Goal: Task Accomplishment & Management: Manage account settings

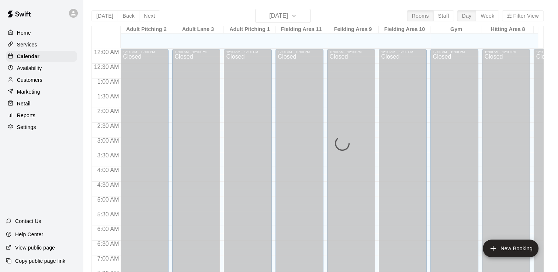
scroll to position [453, 197]
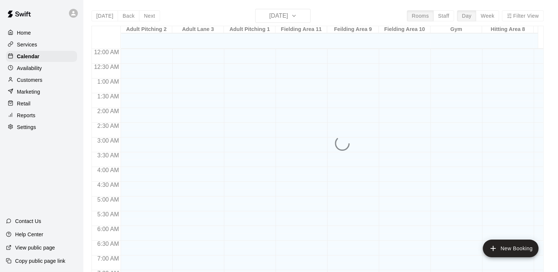
scroll to position [453, 0]
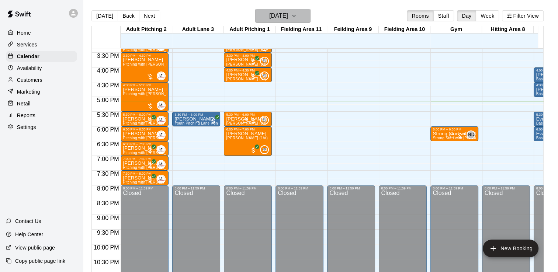
click at [297, 20] on icon "button" at bounding box center [294, 15] width 6 height 9
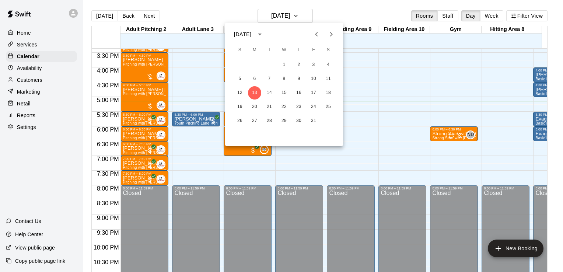
click at [266, 100] on div "1 2 3 4 5 6 7 8 9 10 11 12 13 14 15 16 17 18 19 20 21 22 23 24 25 26 27 28 29 3…" at bounding box center [284, 93] width 118 height 71
click at [271, 95] on button "14" at bounding box center [269, 92] width 13 height 13
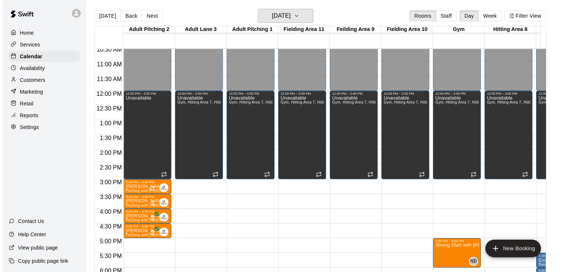
scroll to position [312, 0]
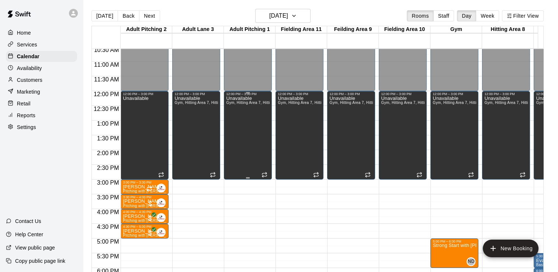
click at [234, 144] on div "Unavailable Gym, Hitting Area 7, Hitting Area [GEOGRAPHIC_DATA], Adult Pitching…" at bounding box center [248, 232] width 44 height 272
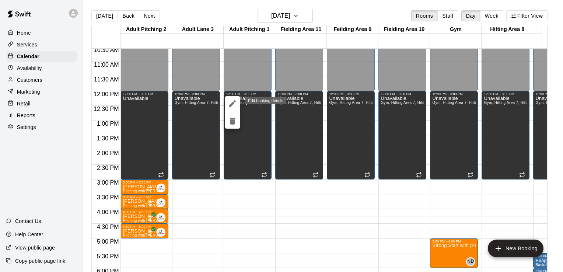
click at [233, 107] on icon "edit" at bounding box center [232, 103] width 9 height 9
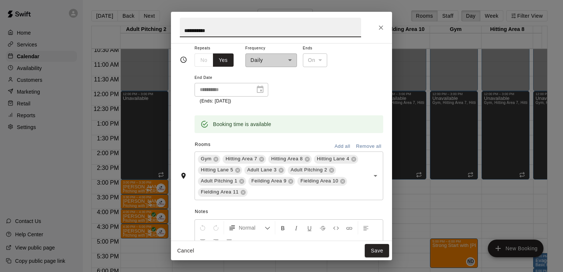
scroll to position [83, 0]
click at [244, 179] on icon at bounding box center [242, 180] width 5 height 5
click at [380, 253] on button "Save" at bounding box center [377, 251] width 24 height 14
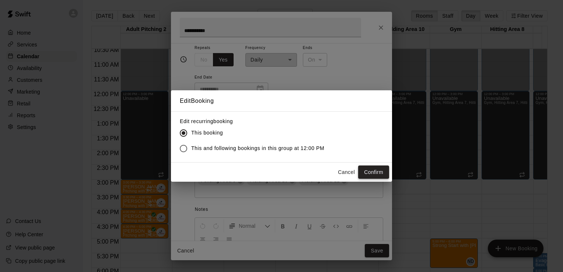
click at [373, 171] on button "Confirm" at bounding box center [373, 173] width 31 height 14
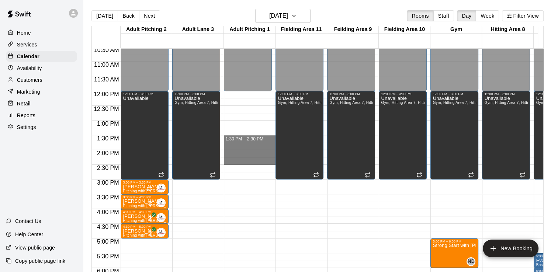
drag, startPoint x: 238, startPoint y: 137, endPoint x: 236, endPoint y: 162, distance: 25.2
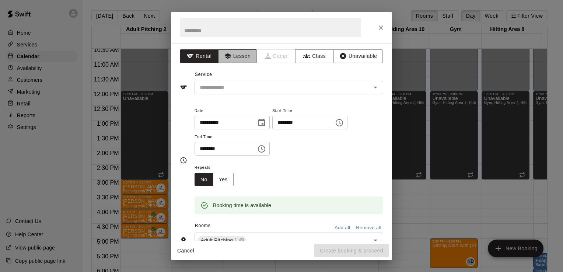
click at [242, 60] on button "Lesson" at bounding box center [237, 56] width 39 height 14
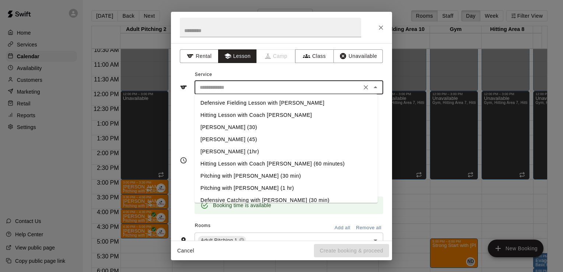
click at [237, 87] on input "text" at bounding box center [278, 87] width 163 height 9
click at [244, 153] on li "[PERSON_NAME] (1hr)" at bounding box center [286, 152] width 183 height 12
type input "**********"
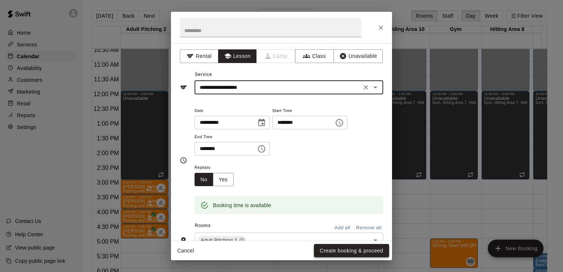
click at [338, 250] on button "Create booking & proceed" at bounding box center [351, 251] width 75 height 14
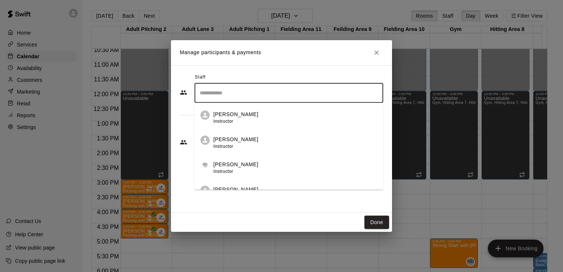
click at [237, 96] on input "Search staff" at bounding box center [289, 93] width 182 height 13
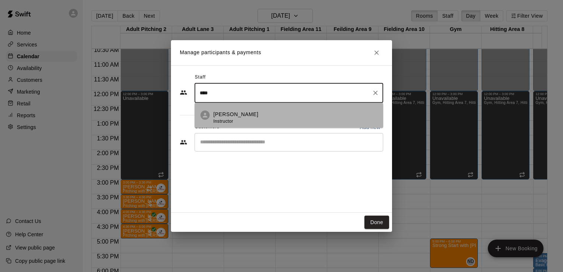
click at [237, 111] on p "[PERSON_NAME]" at bounding box center [235, 115] width 45 height 8
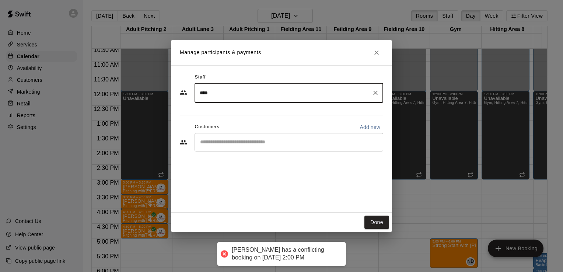
click at [220, 100] on div "**** ​" at bounding box center [289, 93] width 189 height 20
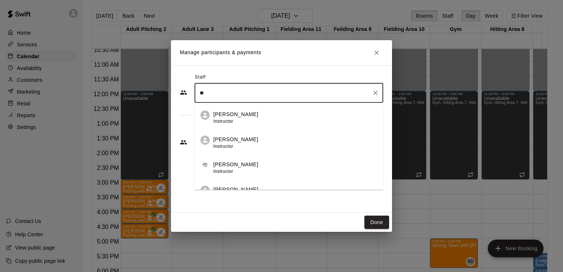
type input "*"
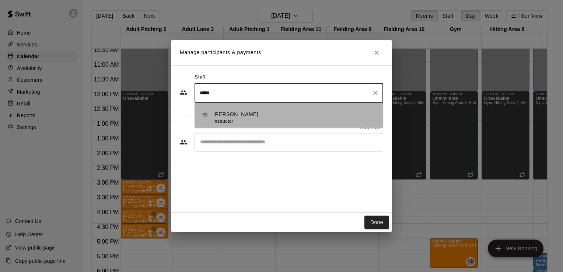
click at [226, 111] on p "[PERSON_NAME]" at bounding box center [235, 115] width 45 height 8
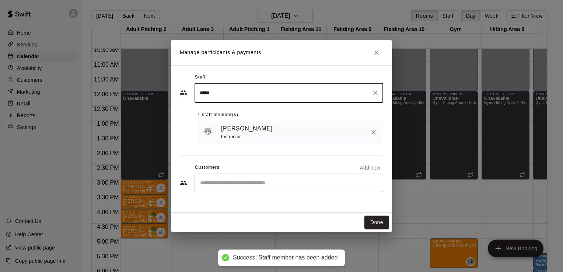
type input "*****"
click at [254, 184] on input "Start typing to search customers..." at bounding box center [289, 182] width 182 height 7
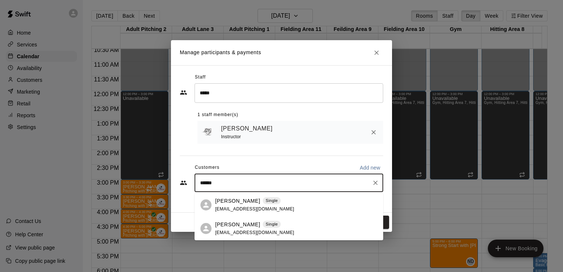
type input "*******"
click at [247, 226] on p "[PERSON_NAME]" at bounding box center [237, 225] width 45 height 8
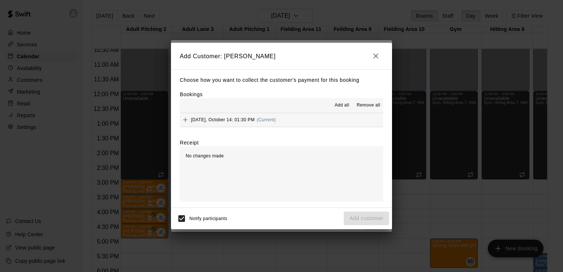
click at [343, 105] on span "Add all" at bounding box center [342, 105] width 15 height 7
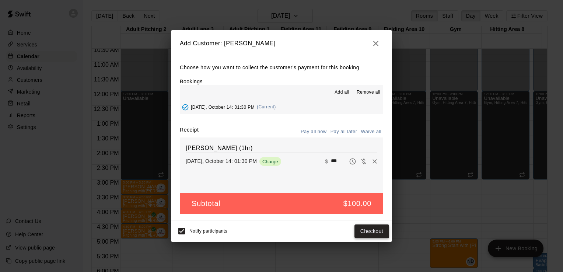
click at [372, 234] on button "Checkout" at bounding box center [372, 232] width 35 height 14
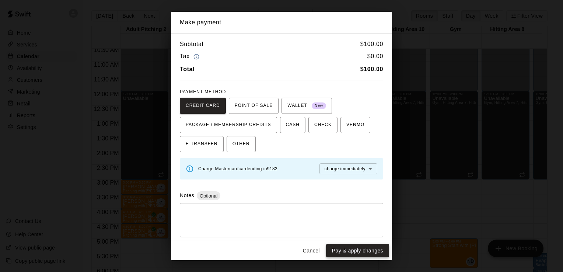
click at [364, 251] on button "Pay & apply changes" at bounding box center [357, 251] width 63 height 14
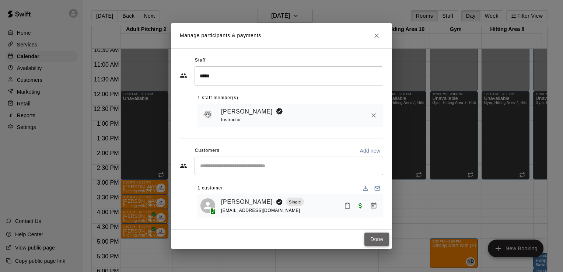
click at [378, 244] on button "Done" at bounding box center [377, 240] width 25 height 14
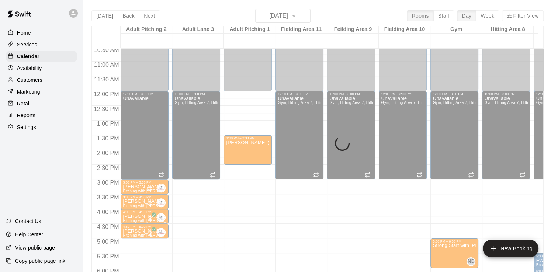
click at [378, 244] on div at bounding box center [352, 242] width 51 height 7
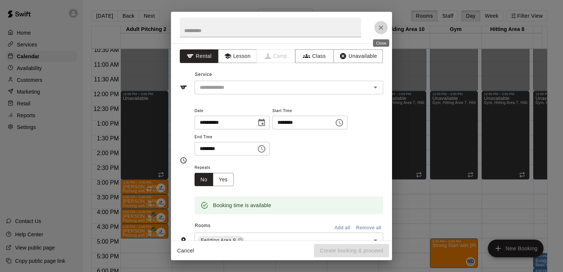
click at [378, 26] on icon "Close" at bounding box center [381, 27] width 7 height 7
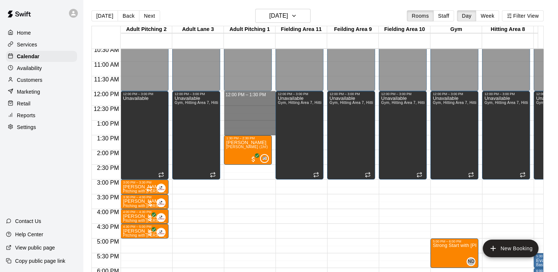
drag, startPoint x: 248, startPoint y: 94, endPoint x: 254, endPoint y: 133, distance: 39.6
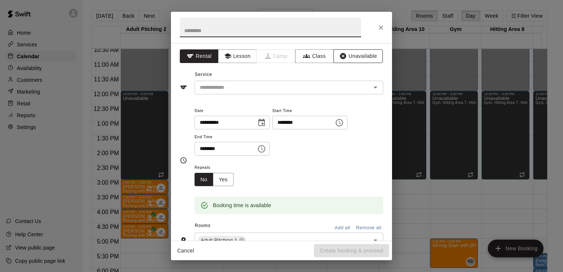
click at [357, 58] on button "Unavailable" at bounding box center [358, 56] width 49 height 14
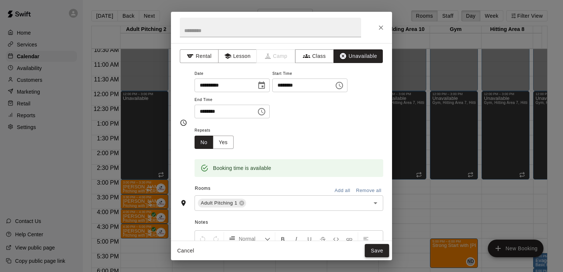
click at [378, 250] on button "Save" at bounding box center [377, 251] width 24 height 14
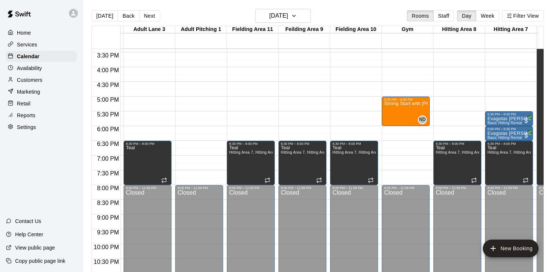
scroll to position [0, 0]
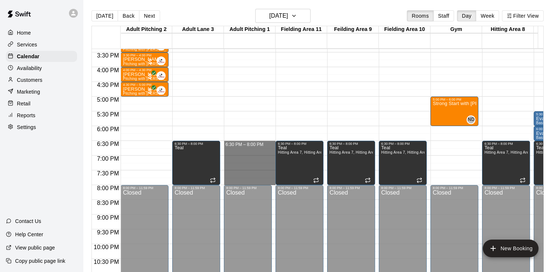
drag, startPoint x: 233, startPoint y: 141, endPoint x: 233, endPoint y: 184, distance: 43.1
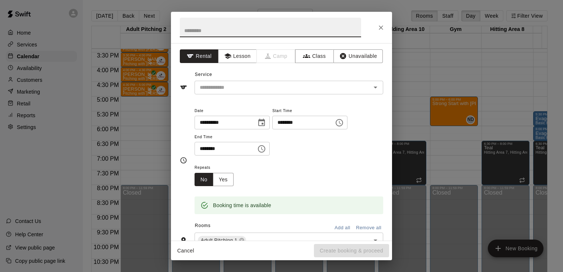
click at [208, 31] on input "text" at bounding box center [270, 28] width 181 height 20
type input "****"
click at [355, 55] on button "Unavailable" at bounding box center [358, 56] width 49 height 14
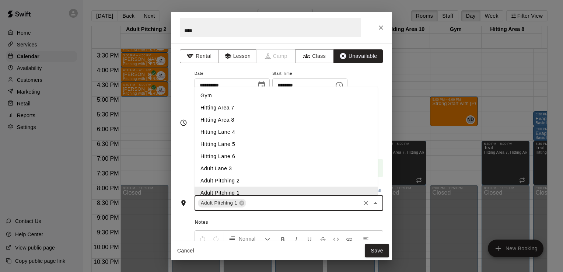
click at [264, 204] on input "text" at bounding box center [303, 203] width 112 height 9
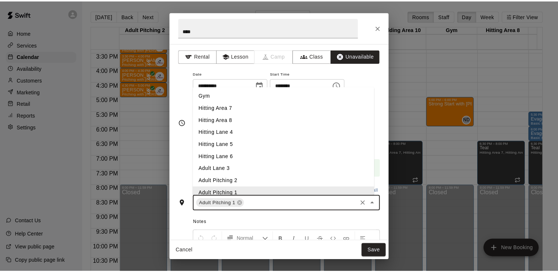
scroll to position [4, 0]
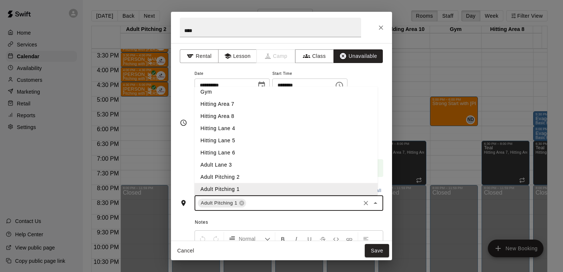
click at [220, 173] on li "Adult Pitching 2" at bounding box center [286, 177] width 183 height 12
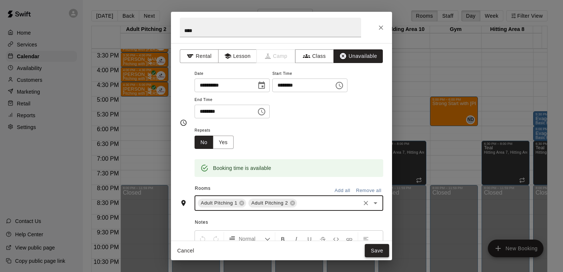
click at [377, 247] on button "Save" at bounding box center [377, 251] width 24 height 14
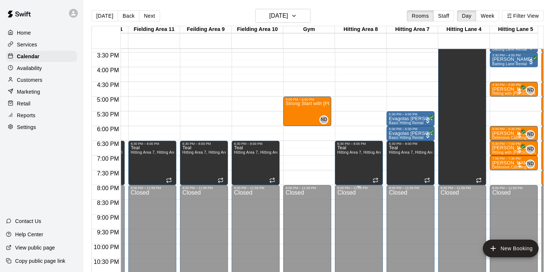
scroll to position [0, 149]
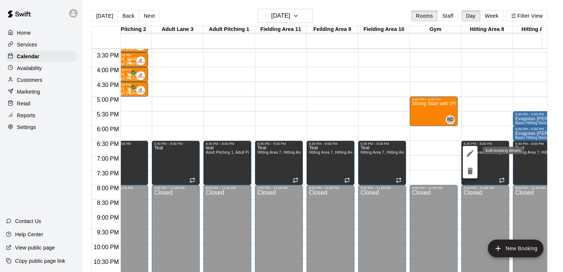
click at [470, 149] on icon "edit" at bounding box center [470, 153] width 9 height 9
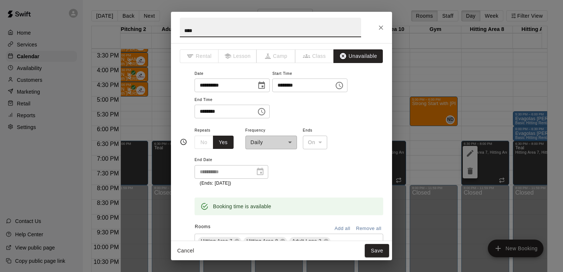
drag, startPoint x: 201, startPoint y: 28, endPoint x: 119, endPoint y: 62, distance: 88.4
click at [119, 62] on div "**********" at bounding box center [281, 136] width 563 height 272
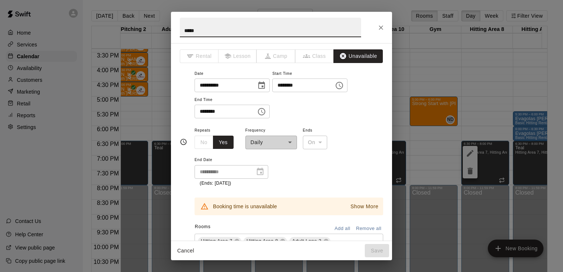
type input "*****"
click at [367, 112] on div "**********" at bounding box center [289, 94] width 189 height 50
click at [380, 27] on icon "Close" at bounding box center [381, 27] width 7 height 7
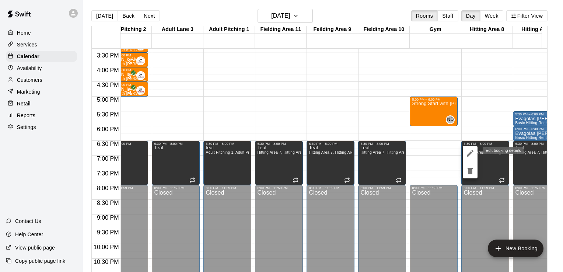
click at [473, 153] on icon "edit" at bounding box center [470, 153] width 9 height 9
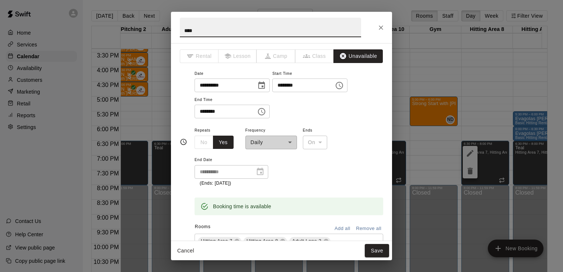
drag, startPoint x: 199, startPoint y: 30, endPoint x: 118, endPoint y: 46, distance: 83.5
click at [118, 46] on div "**********" at bounding box center [281, 136] width 563 height 272
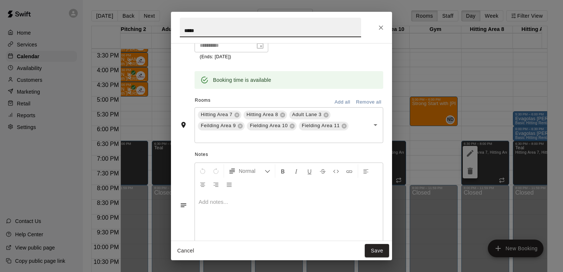
scroll to position [130, 0]
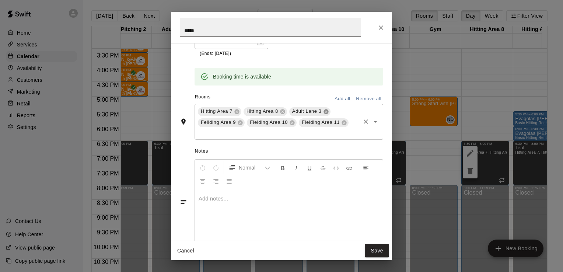
click at [326, 111] on icon at bounding box center [326, 112] width 6 height 6
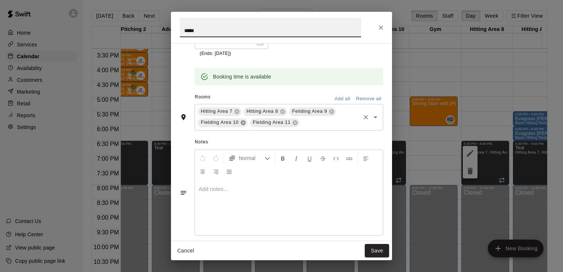
click at [242, 122] on icon at bounding box center [243, 123] width 6 height 6
click at [242, 123] on icon at bounding box center [243, 122] width 5 height 5
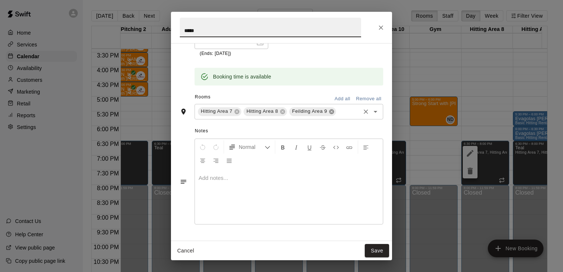
click at [333, 111] on icon at bounding box center [332, 112] width 6 height 6
type input "*****"
click at [378, 251] on button "Save" at bounding box center [377, 251] width 24 height 14
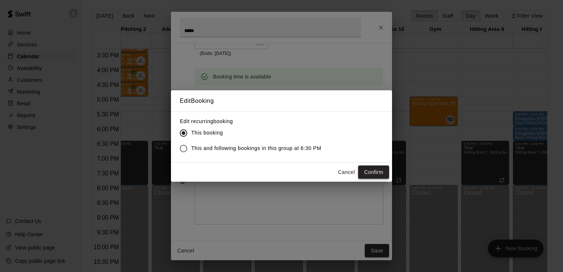
click at [373, 171] on button "Confirm" at bounding box center [373, 173] width 31 height 14
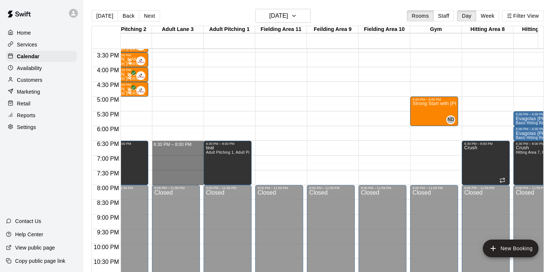
drag, startPoint x: 181, startPoint y: 141, endPoint x: 183, endPoint y: 181, distance: 40.6
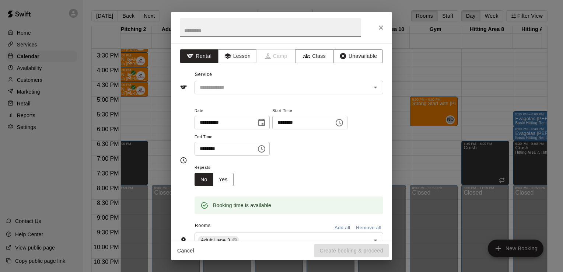
click at [206, 29] on input "text" at bounding box center [270, 28] width 181 height 20
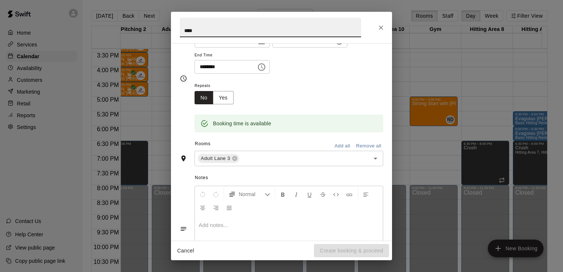
scroll to position [83, 0]
type input "****"
click at [255, 158] on input "text" at bounding box center [299, 157] width 119 height 9
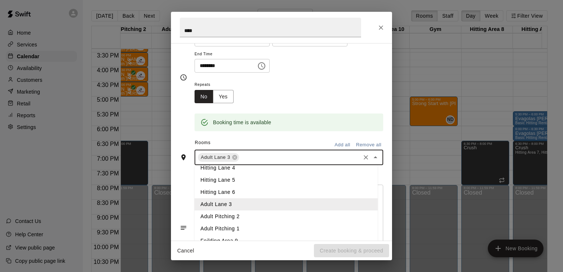
scroll to position [126, 0]
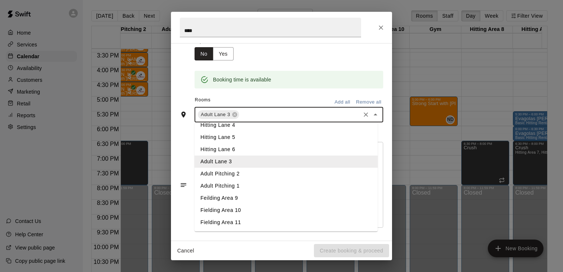
click at [222, 220] on li "Fielding Area 11" at bounding box center [286, 222] width 183 height 12
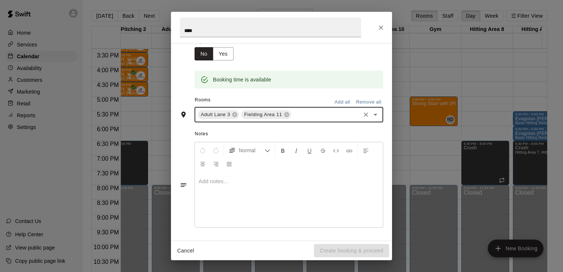
click at [309, 118] on input "text" at bounding box center [325, 114] width 67 height 9
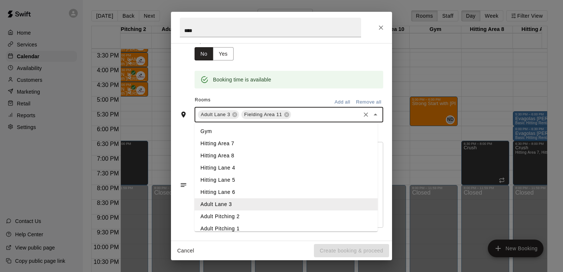
scroll to position [43, 0]
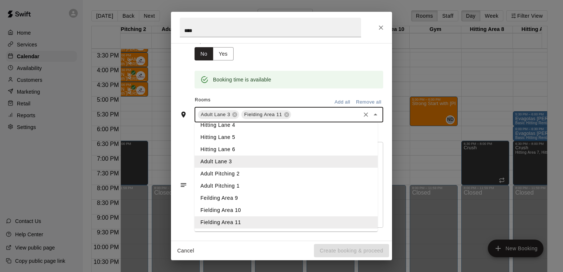
click at [232, 209] on li "Fielding Area 10" at bounding box center [286, 210] width 183 height 12
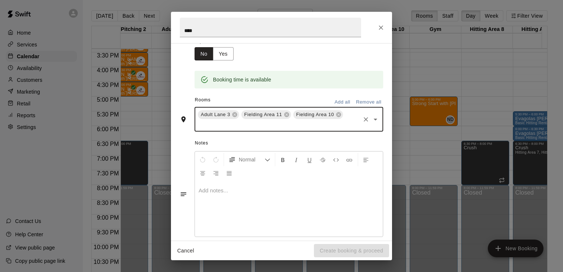
click at [335, 123] on input "text" at bounding box center [278, 124] width 163 height 9
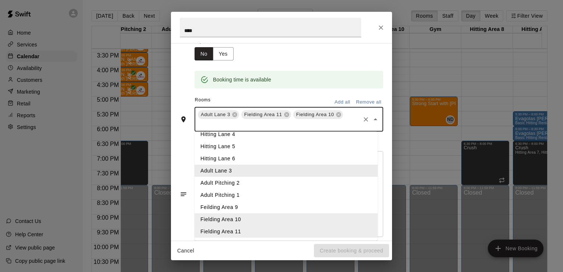
scroll to position [42, 0]
click at [227, 214] on li "Fielding Area 10" at bounding box center [286, 220] width 183 height 12
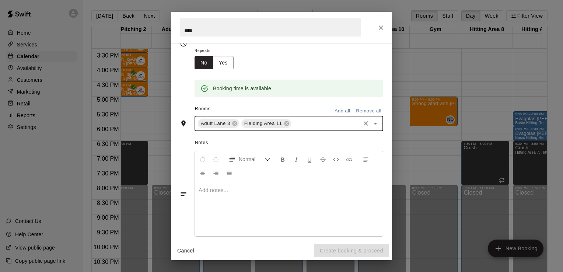
scroll to position [126, 0]
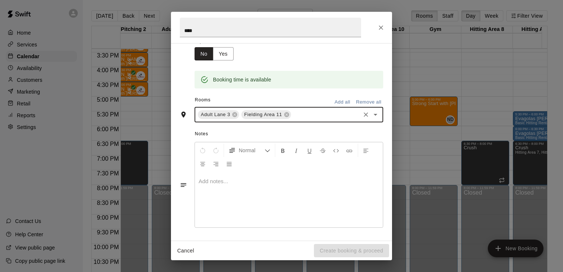
click at [310, 114] on input "text" at bounding box center [325, 114] width 67 height 9
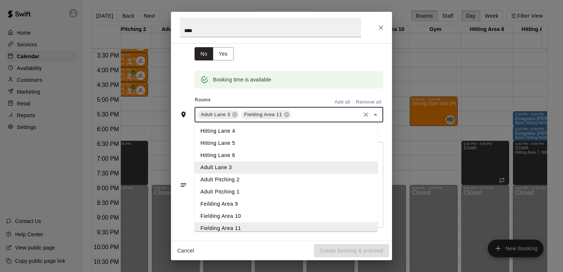
scroll to position [43, 0]
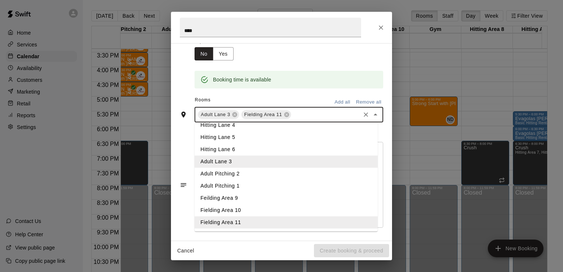
click at [230, 197] on li "Feilding Area 9" at bounding box center [286, 198] width 183 height 12
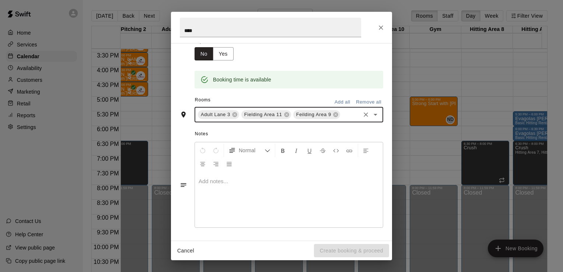
click at [341, 119] on input "text" at bounding box center [350, 114] width 18 height 9
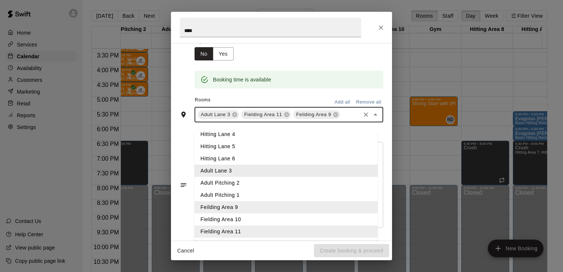
click at [232, 221] on li "Fielding Area 10" at bounding box center [286, 219] width 183 height 12
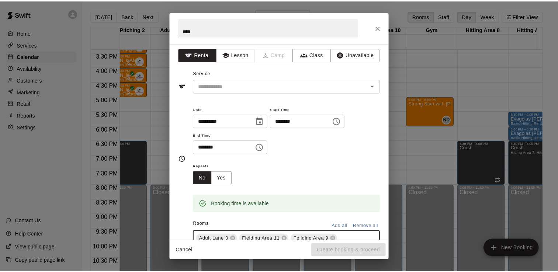
scroll to position [0, 0]
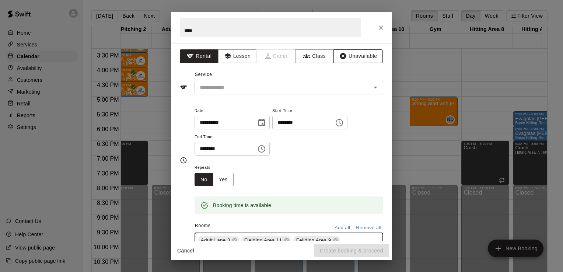
click at [351, 54] on button "Unavailable" at bounding box center [358, 56] width 49 height 14
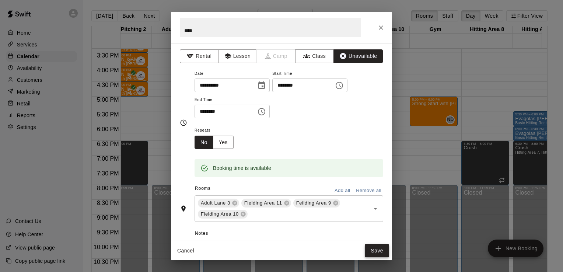
click at [375, 250] on button "Save" at bounding box center [377, 251] width 24 height 14
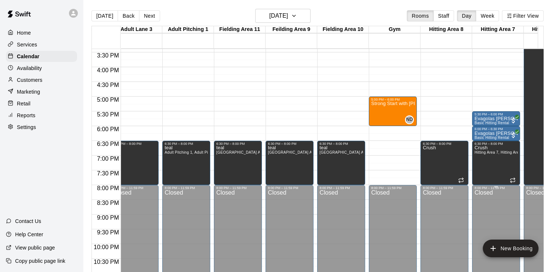
scroll to position [0, 62]
click at [100, 17] on button "[DATE]" at bounding box center [104, 15] width 27 height 11
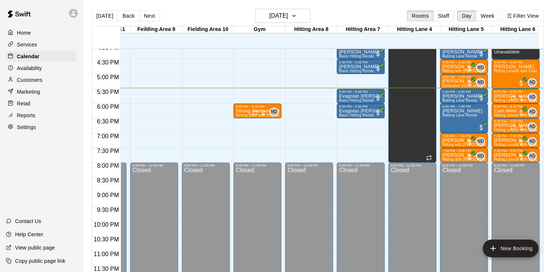
scroll to position [481, 197]
